Goal: Information Seeking & Learning: Learn about a topic

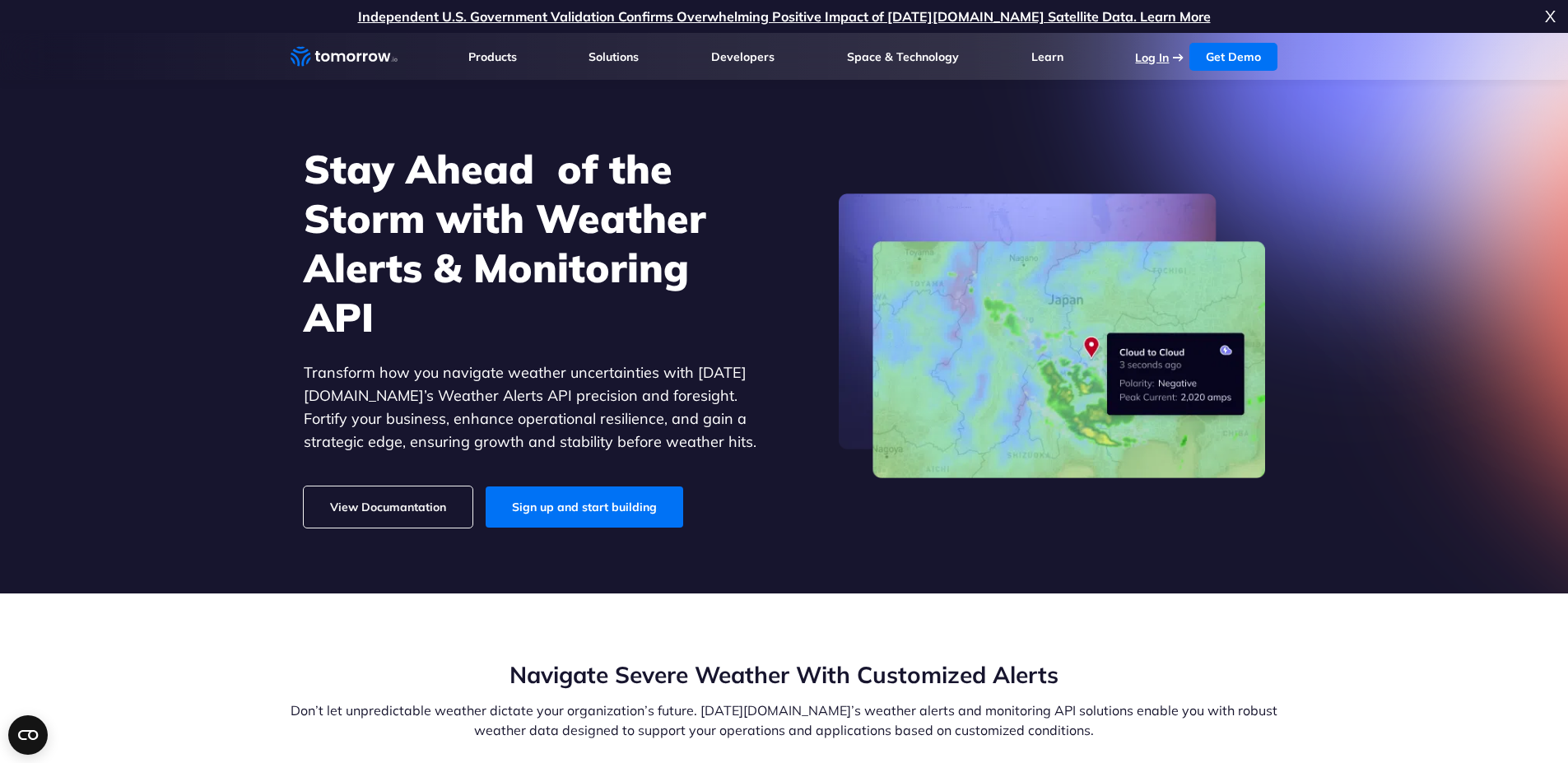
click at [1146, 61] on link "Log In" at bounding box center [1152, 57] width 33 height 15
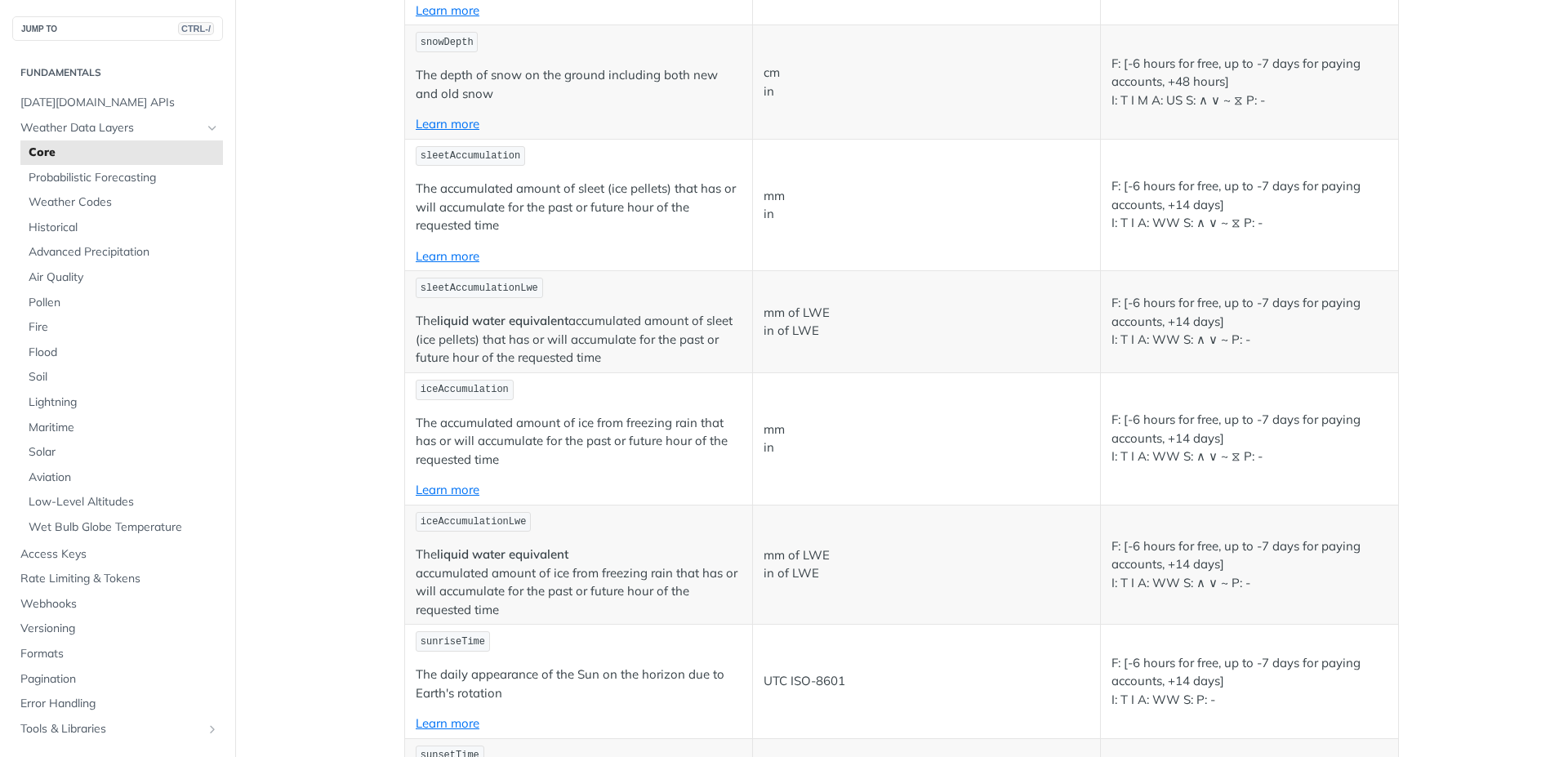
scroll to position [5004, 0]
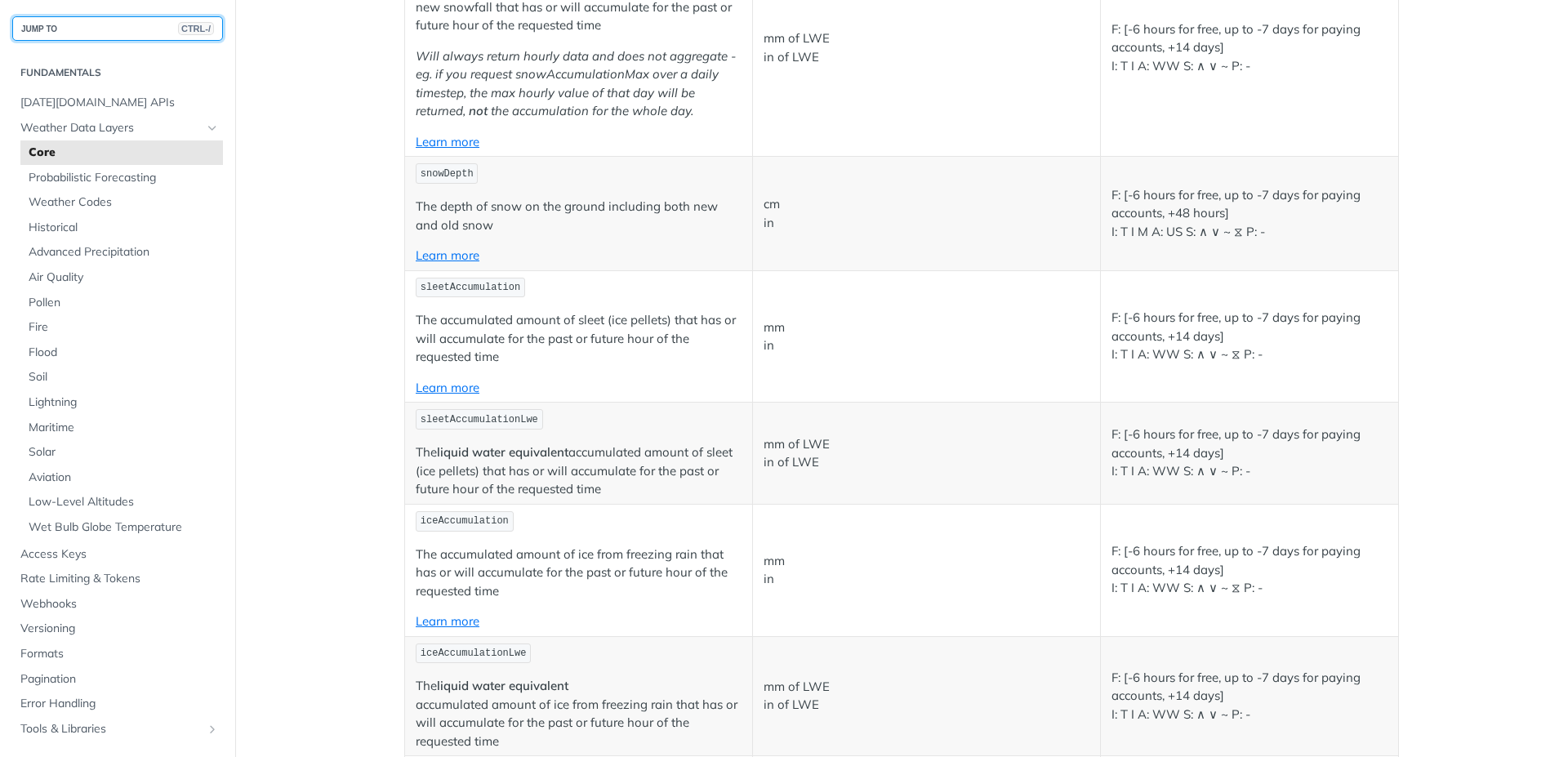
click at [123, 25] on button "JUMP TO CTRL-/" at bounding box center [117, 29] width 211 height 24
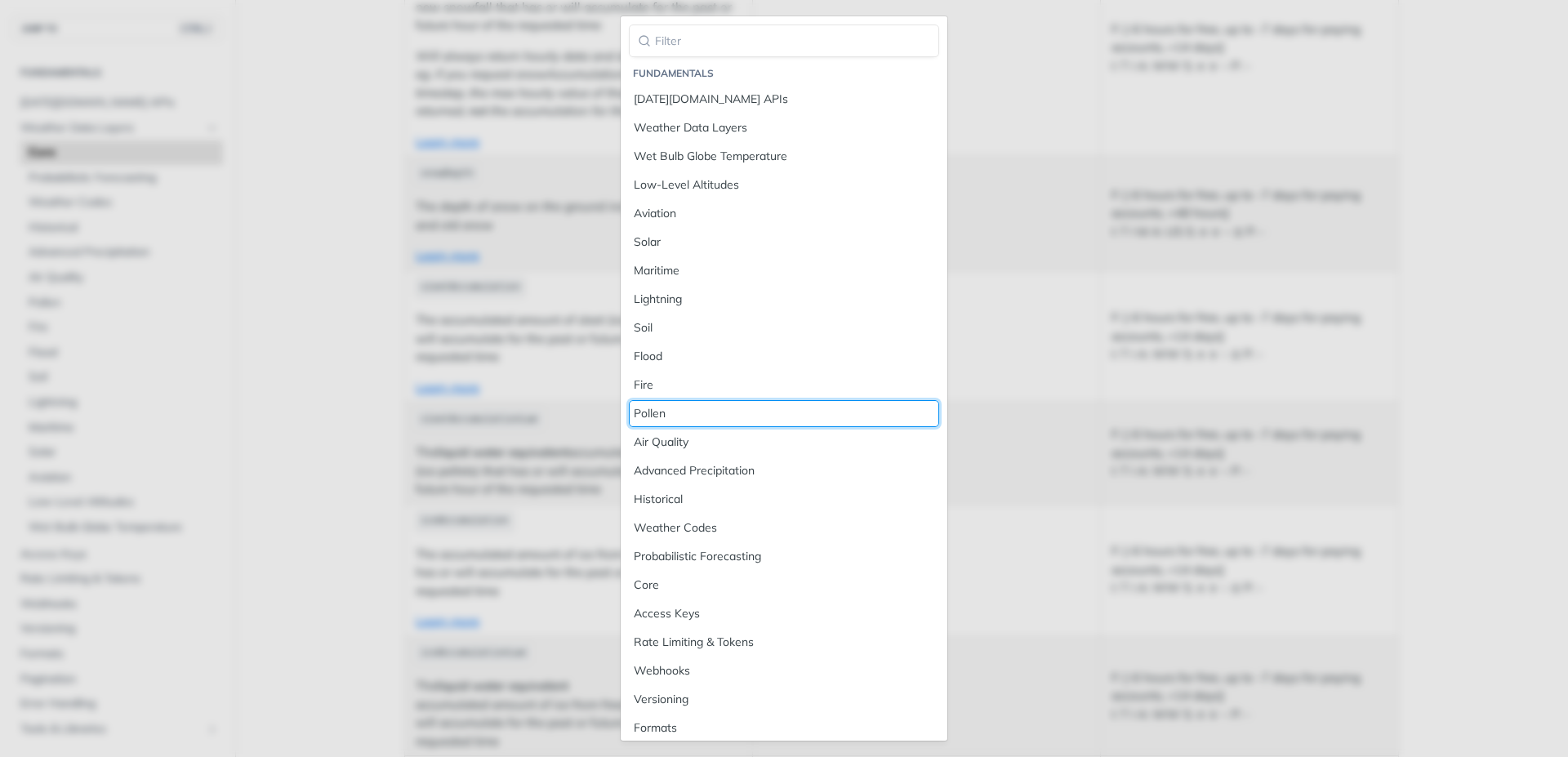
click at [700, 412] on div "Pollen" at bounding box center [784, 413] width 301 height 17
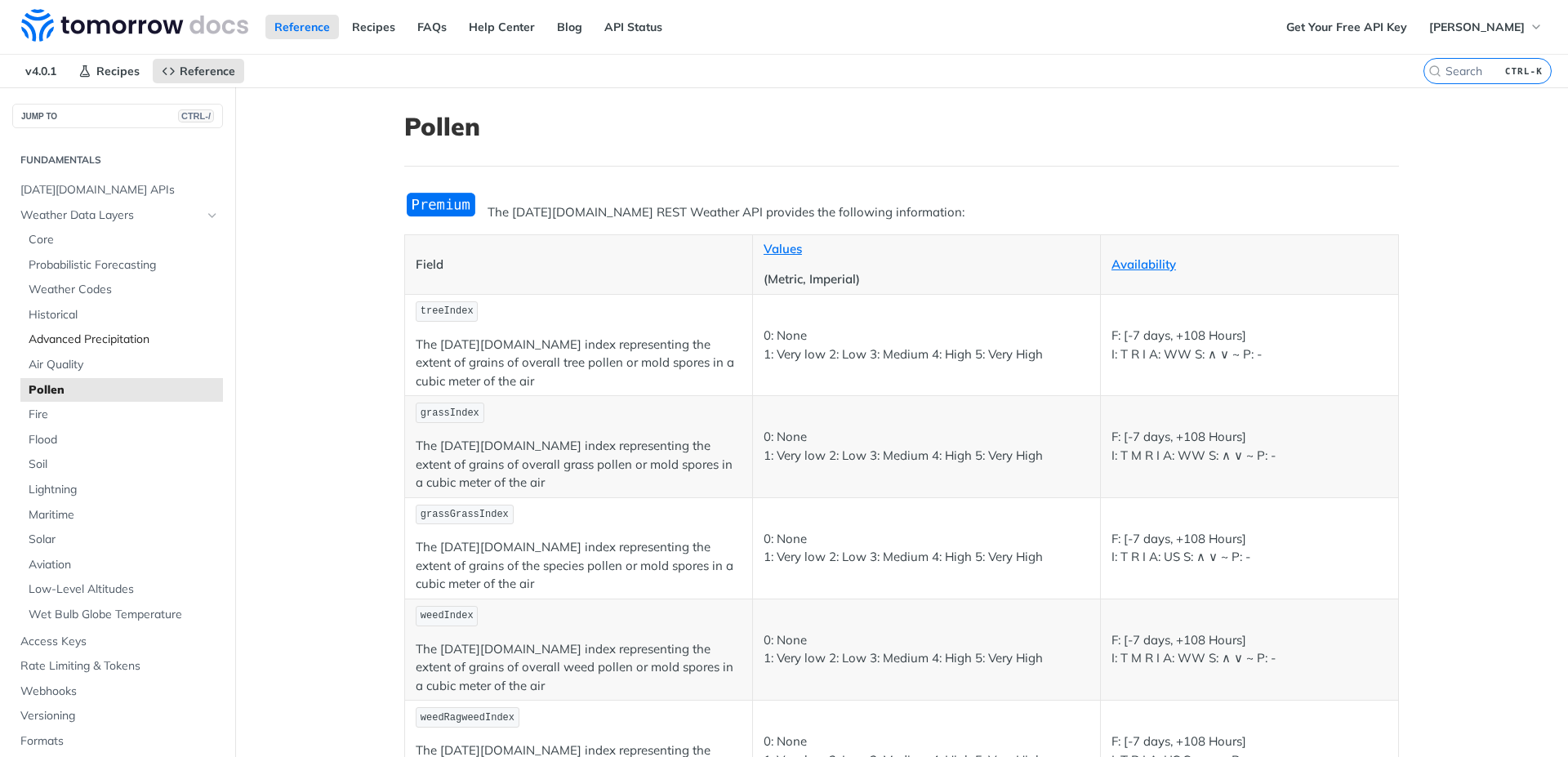
click at [115, 347] on span "Advanced Precipitation" at bounding box center [124, 339] width 191 height 17
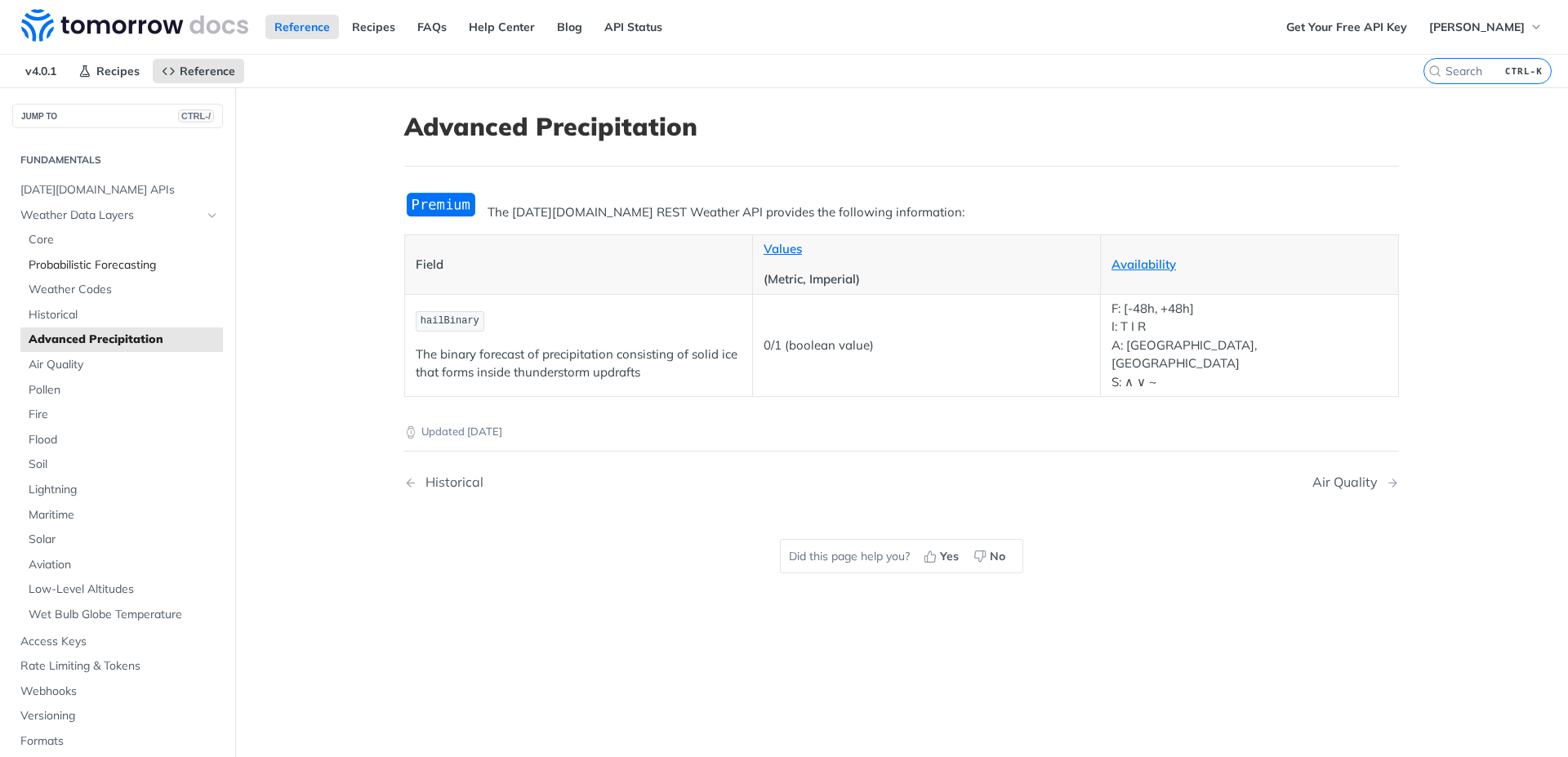
click at [93, 261] on span "Probabilistic Forecasting" at bounding box center [124, 265] width 191 height 17
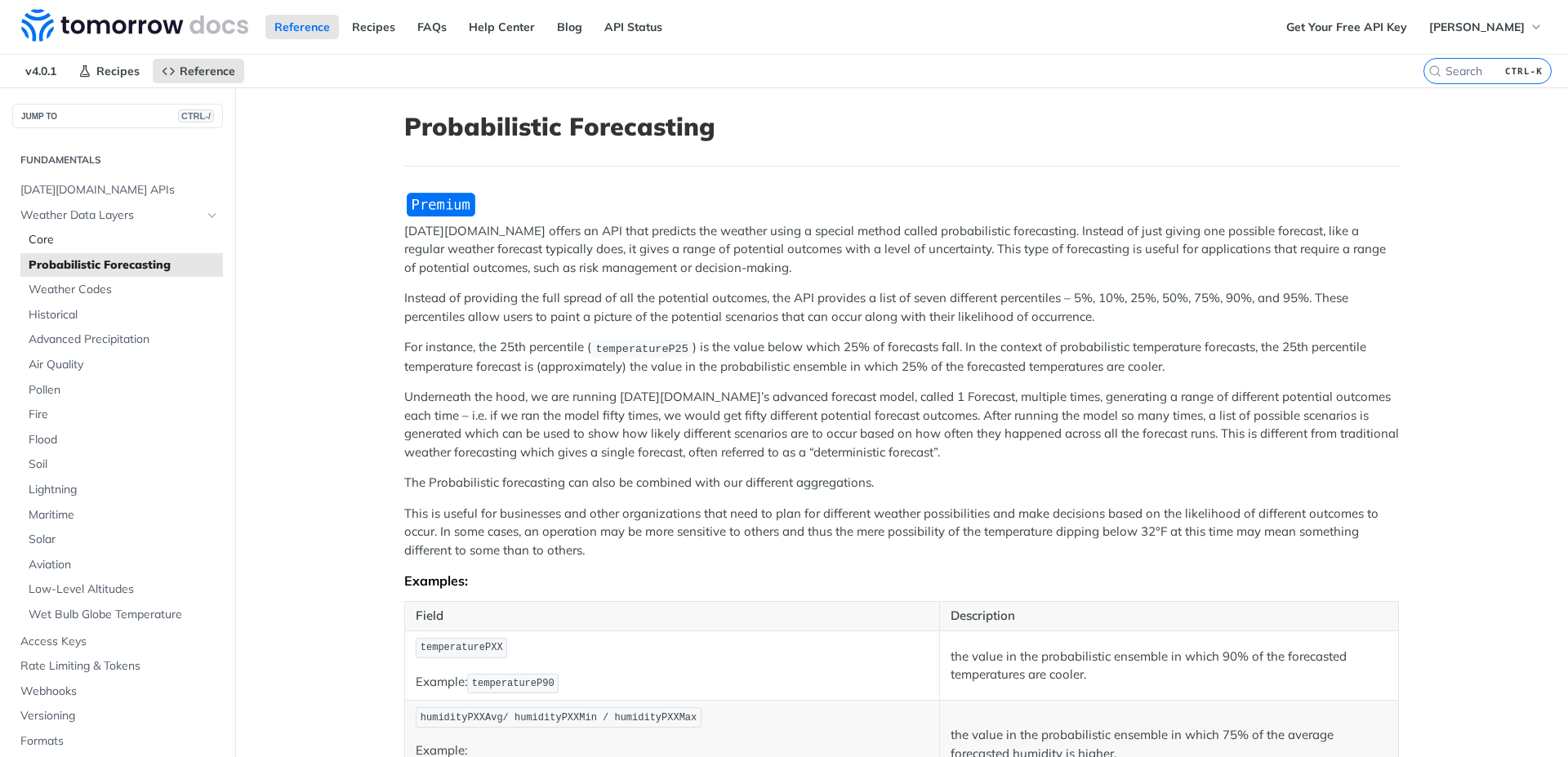
click at [43, 236] on span "Core" at bounding box center [124, 240] width 191 height 17
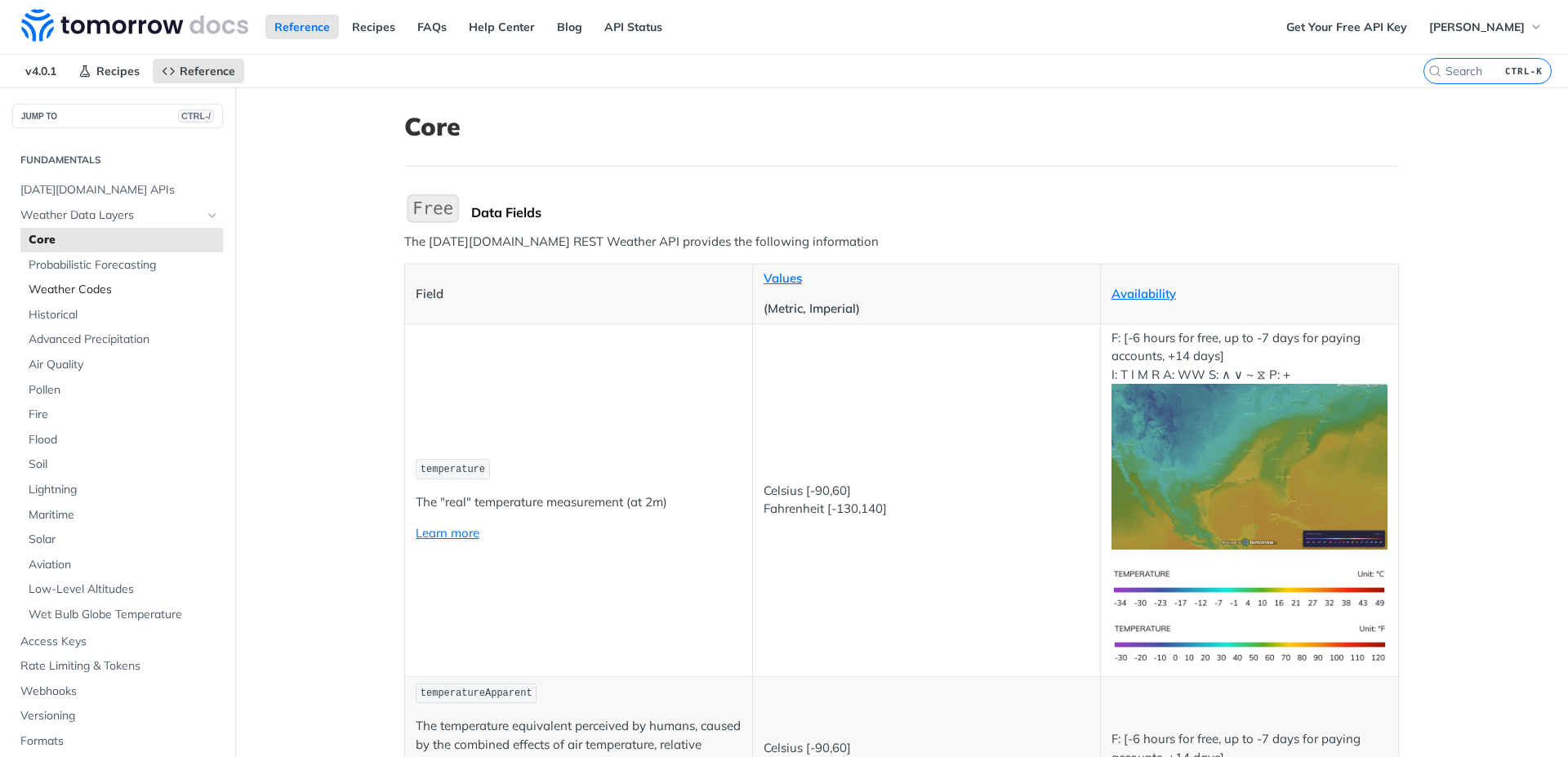
click at [67, 285] on span "Weather Codes" at bounding box center [124, 289] width 191 height 17
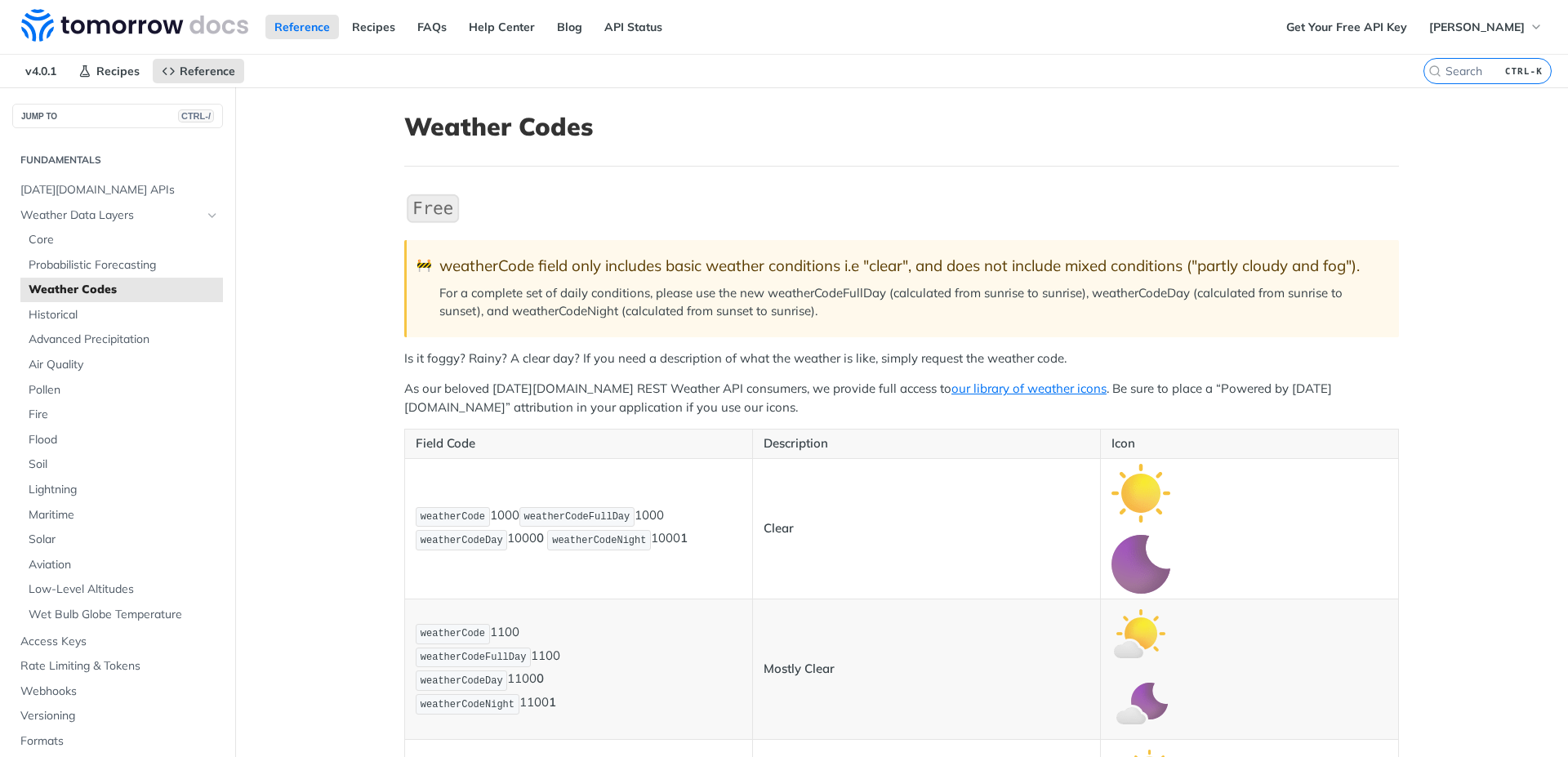
click at [404, 390] on p "As our beloved Tomorrow.io REST Weather API consumers, we provide full access t…" at bounding box center [902, 398] width 995 height 37
click at [187, 62] on link "Reference" at bounding box center [199, 71] width 92 height 24
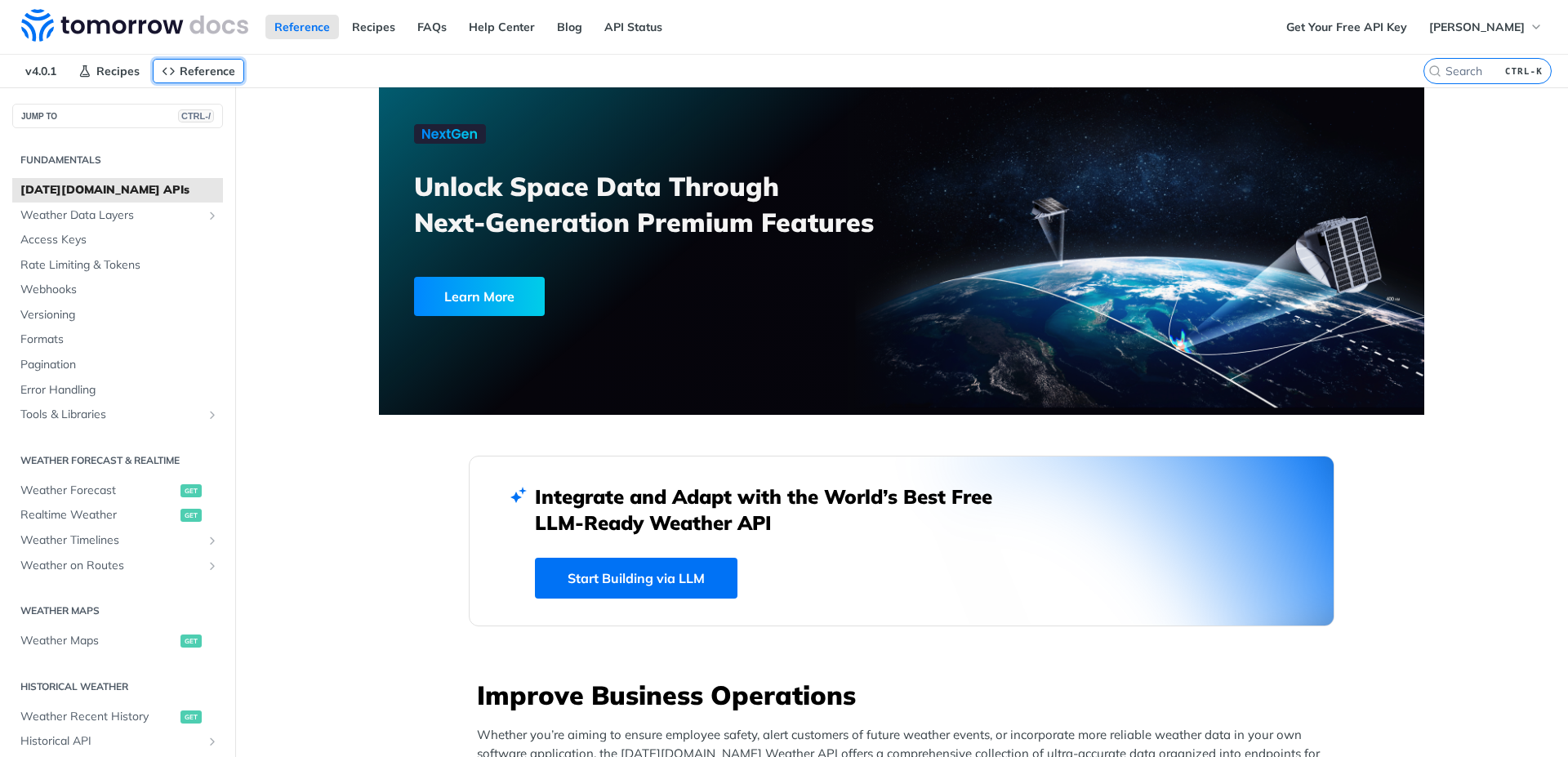
click at [190, 65] on link "Reference" at bounding box center [199, 71] width 92 height 24
click at [190, 65] on span "Reference" at bounding box center [207, 71] width 56 height 15
drag, startPoint x: 190, startPoint y: 65, endPoint x: 80, endPoint y: 246, distance: 211.8
click at [80, 246] on div "Jump to Content Reference Recipes FAQs Help Center Blog API Status Recipes Refe…" at bounding box center [784, 378] width 1568 height 757
click at [80, 246] on span "Access Keys" at bounding box center [119, 240] width 199 height 17
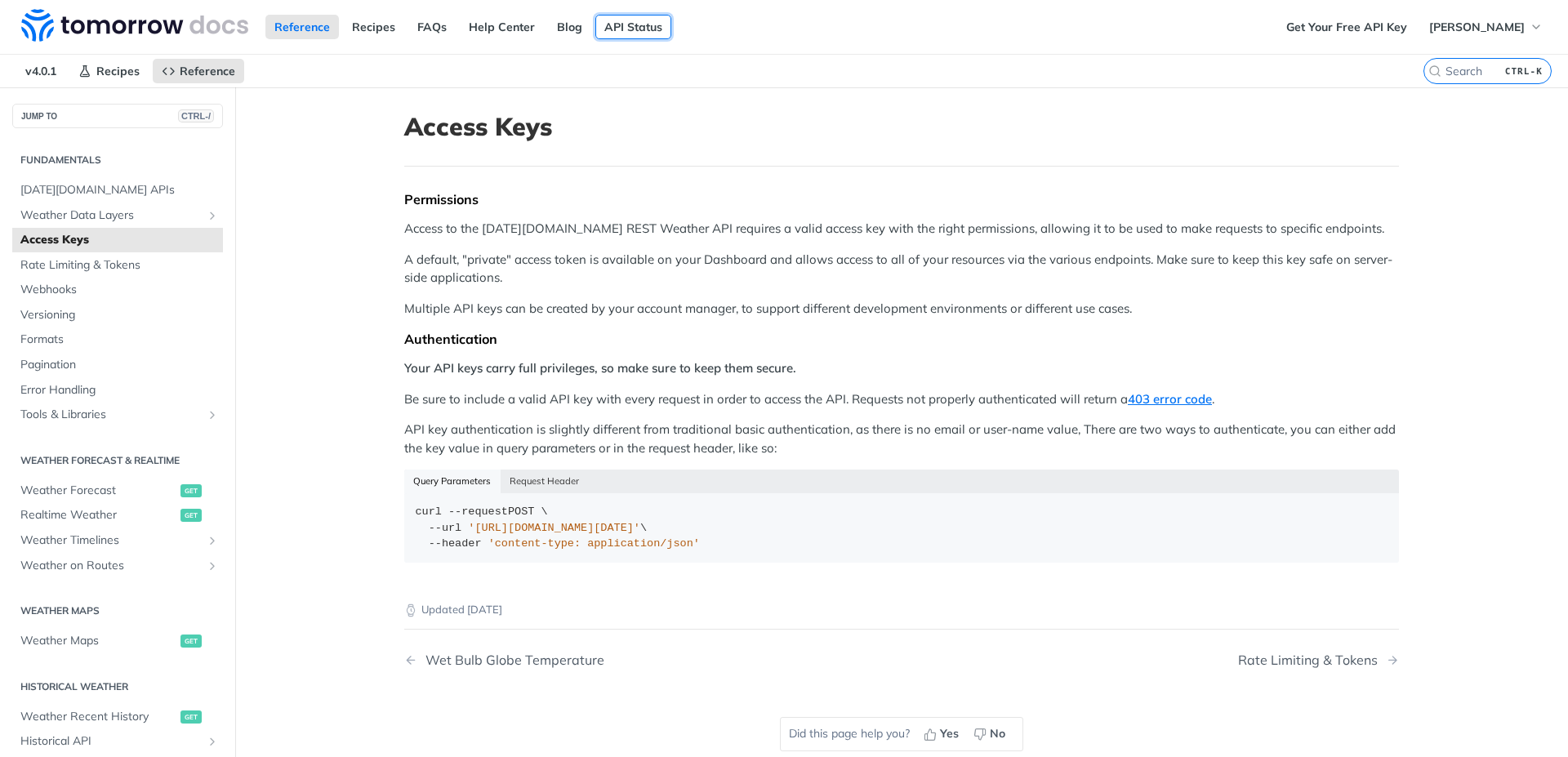
click at [623, 31] on link "API Status" at bounding box center [633, 27] width 76 height 24
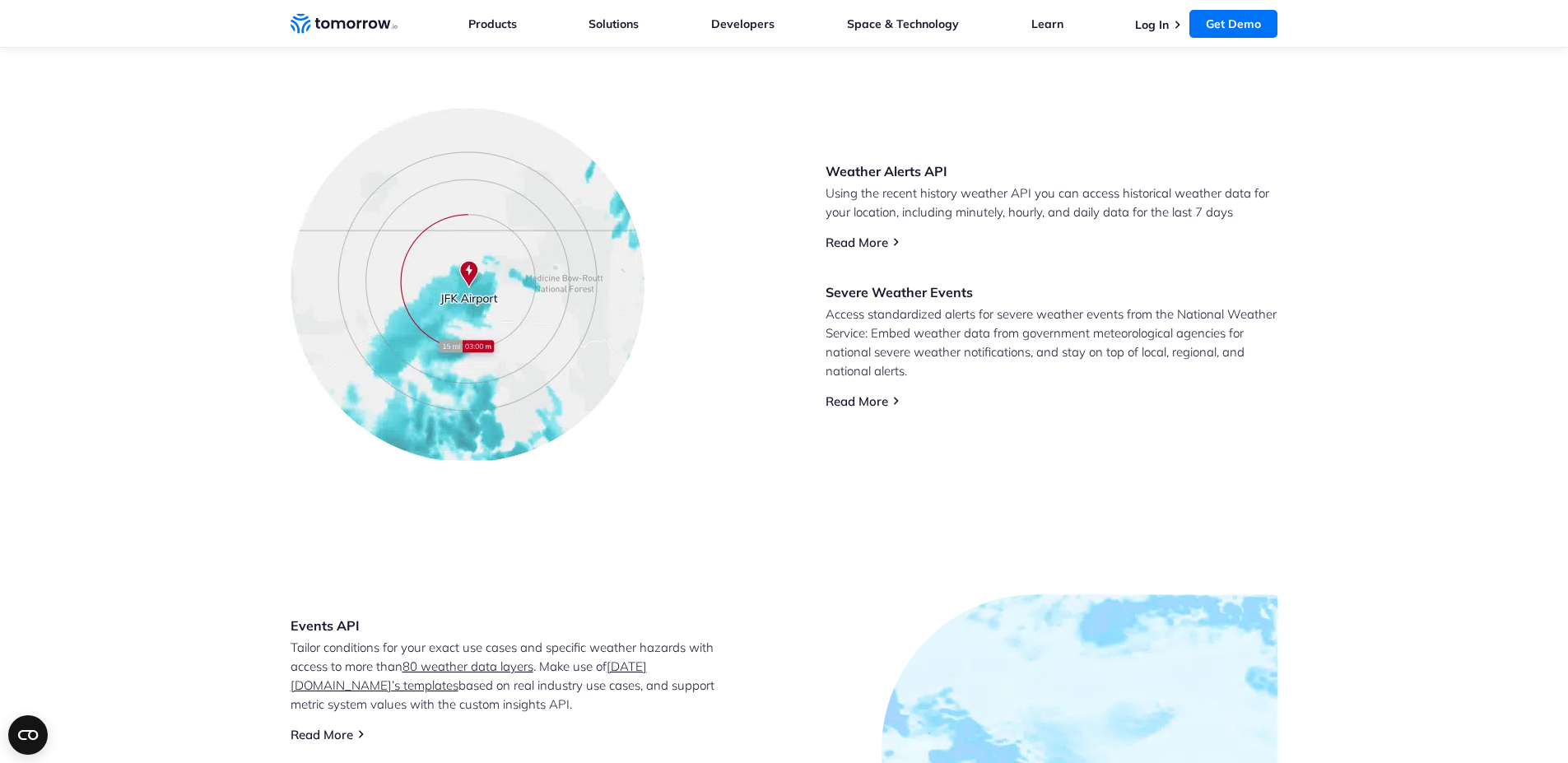
scroll to position [678, 0]
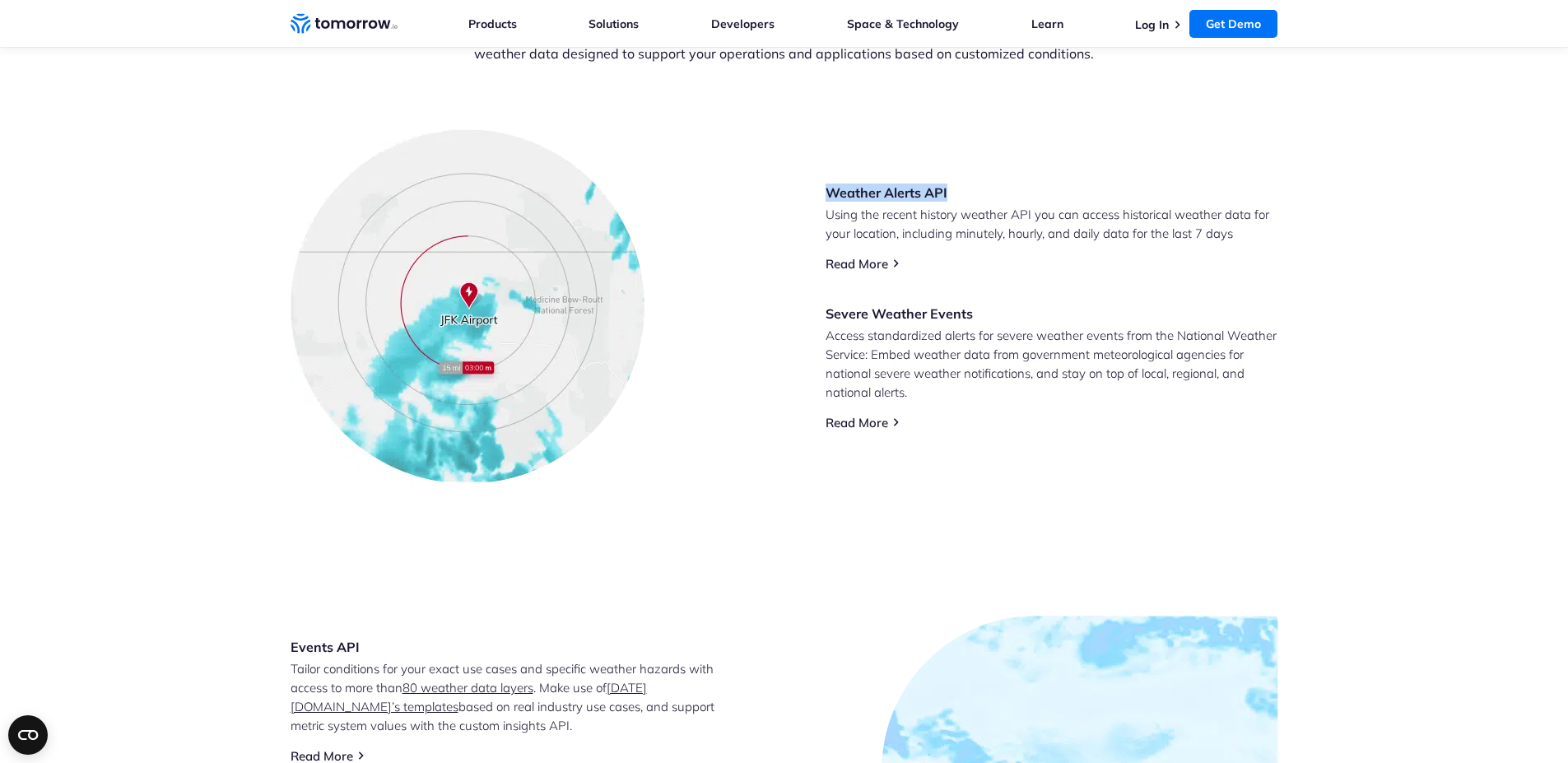
click at [865, 268] on link "Read More" at bounding box center [857, 263] width 63 height 16
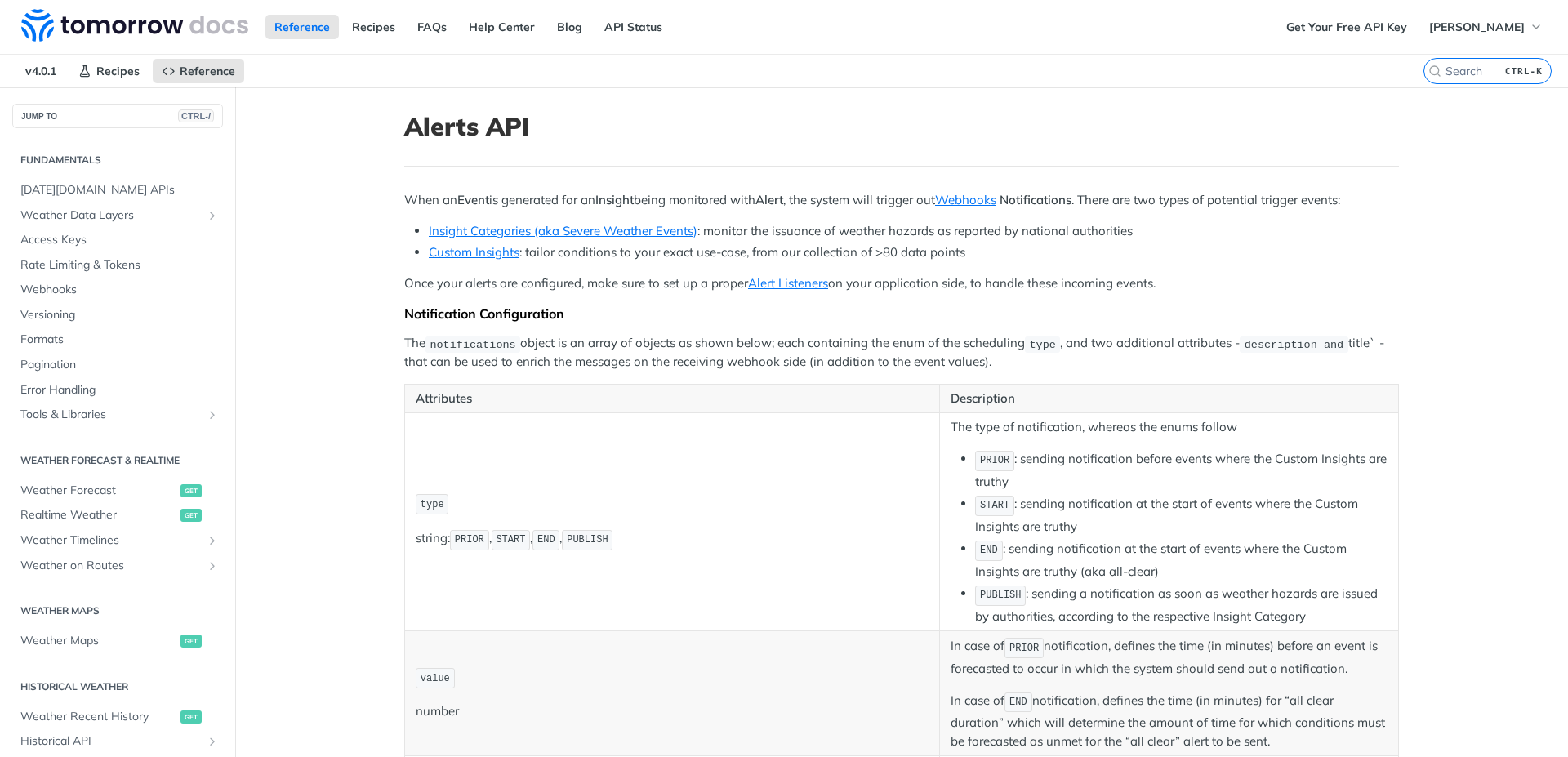
scroll to position [328, 0]
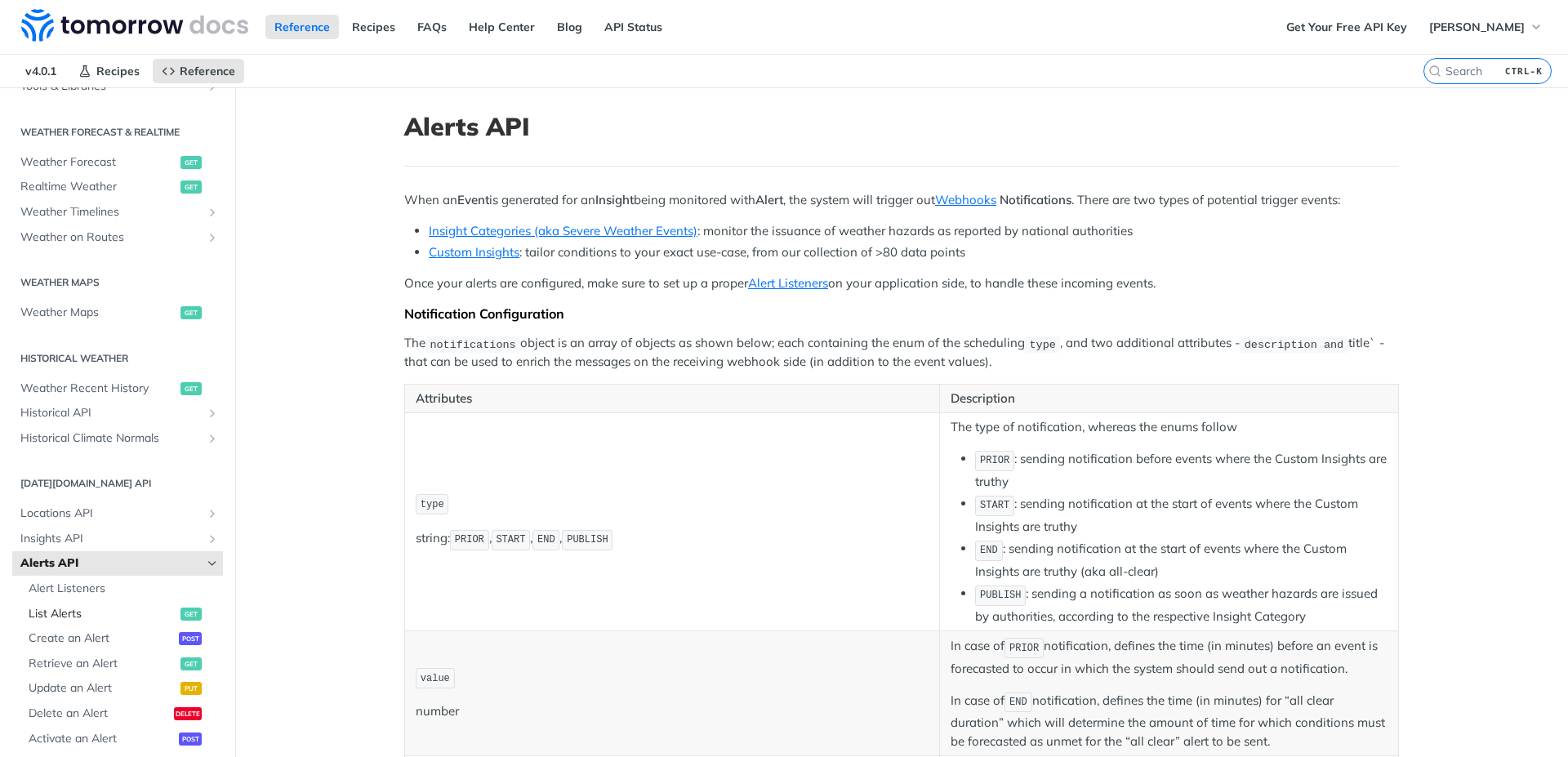
click at [84, 615] on span "List Alerts" at bounding box center [102, 614] width 148 height 17
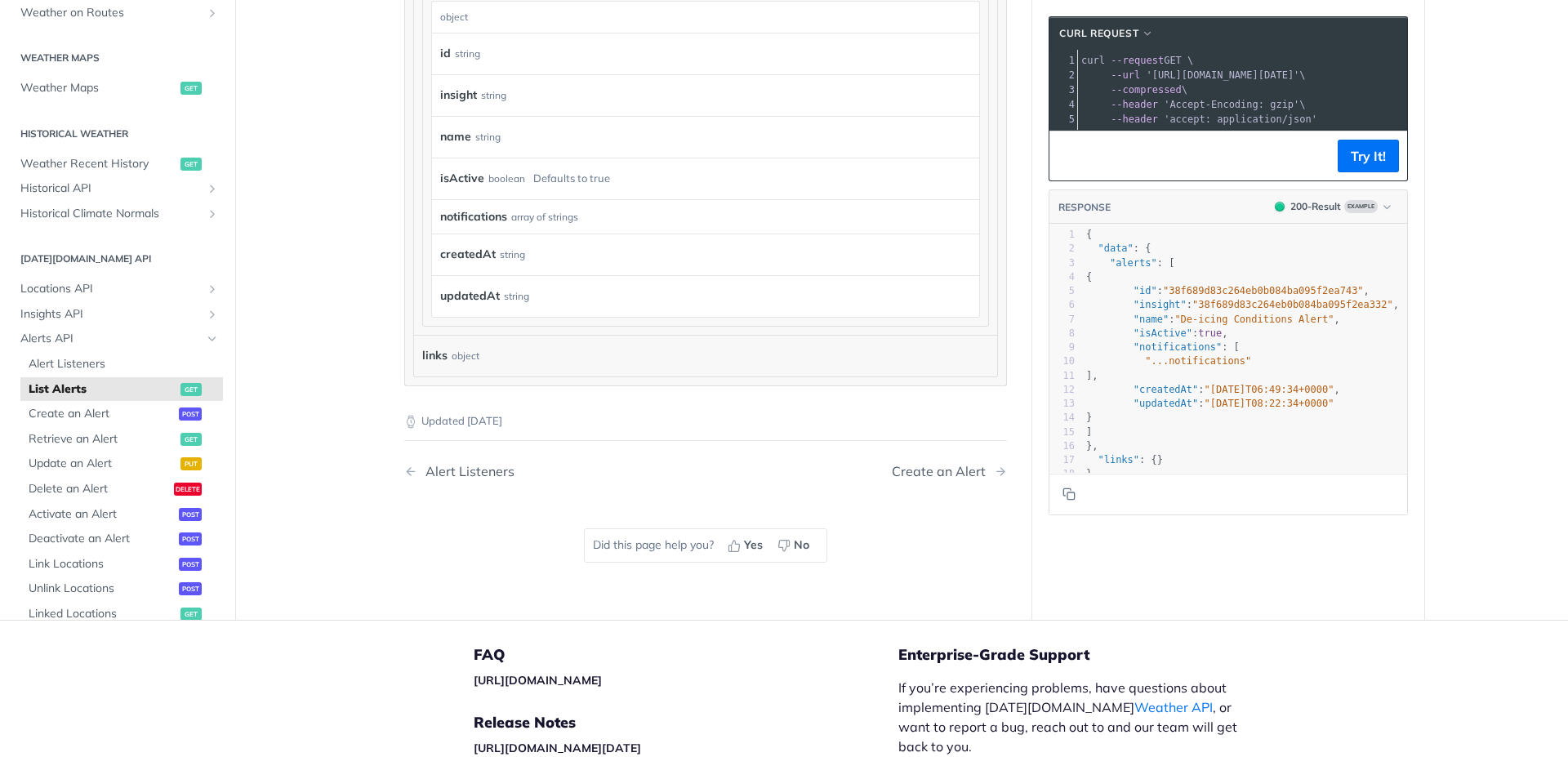
scroll to position [661, 0]
click at [105, 438] on span "Retrieve an Alert" at bounding box center [102, 441] width 148 height 17
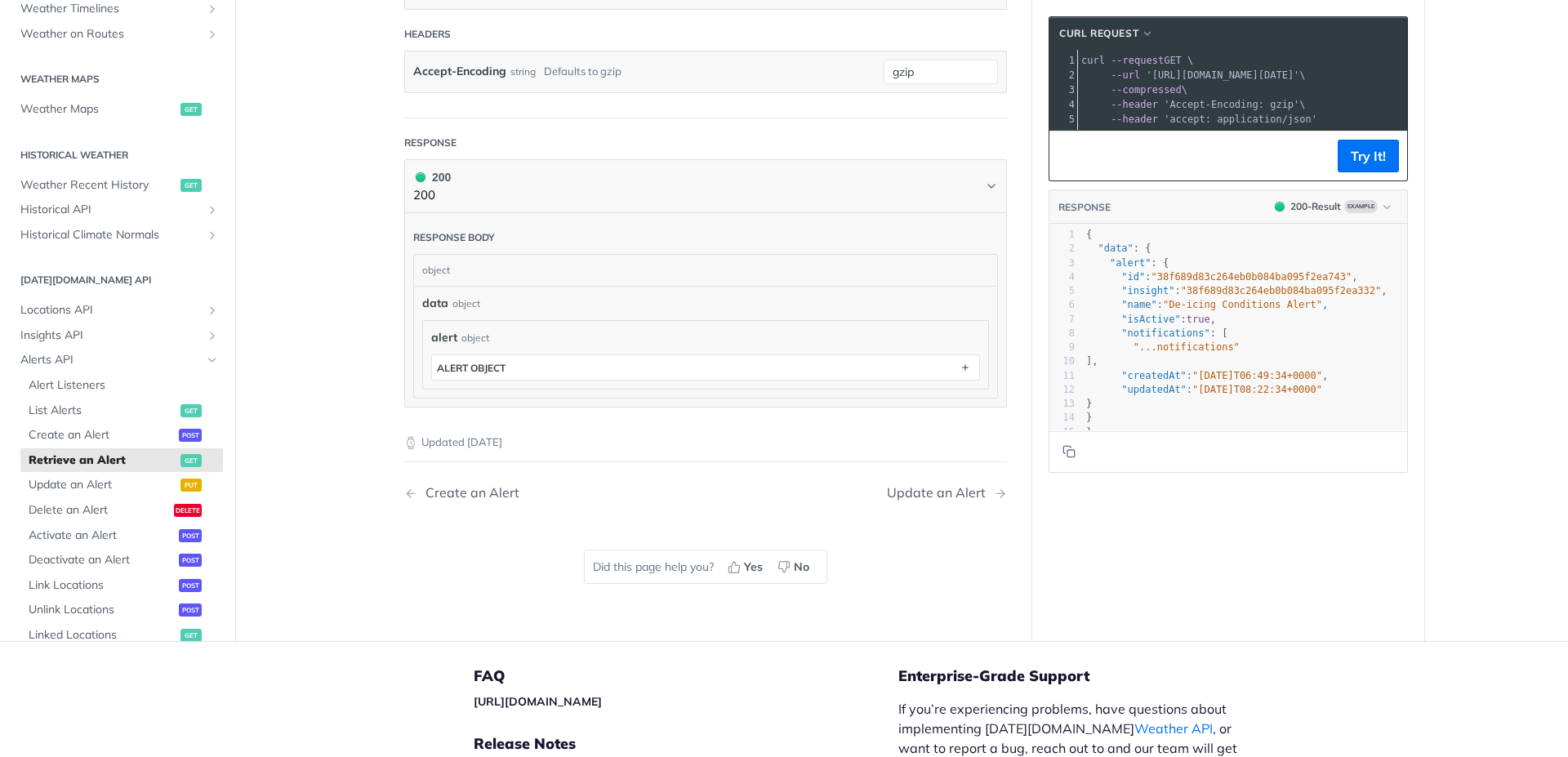
scroll to position [404, 0]
click at [130, 538] on span "Activate an Alert" at bounding box center [101, 534] width 146 height 17
